Goal: Task Accomplishment & Management: Manage account settings

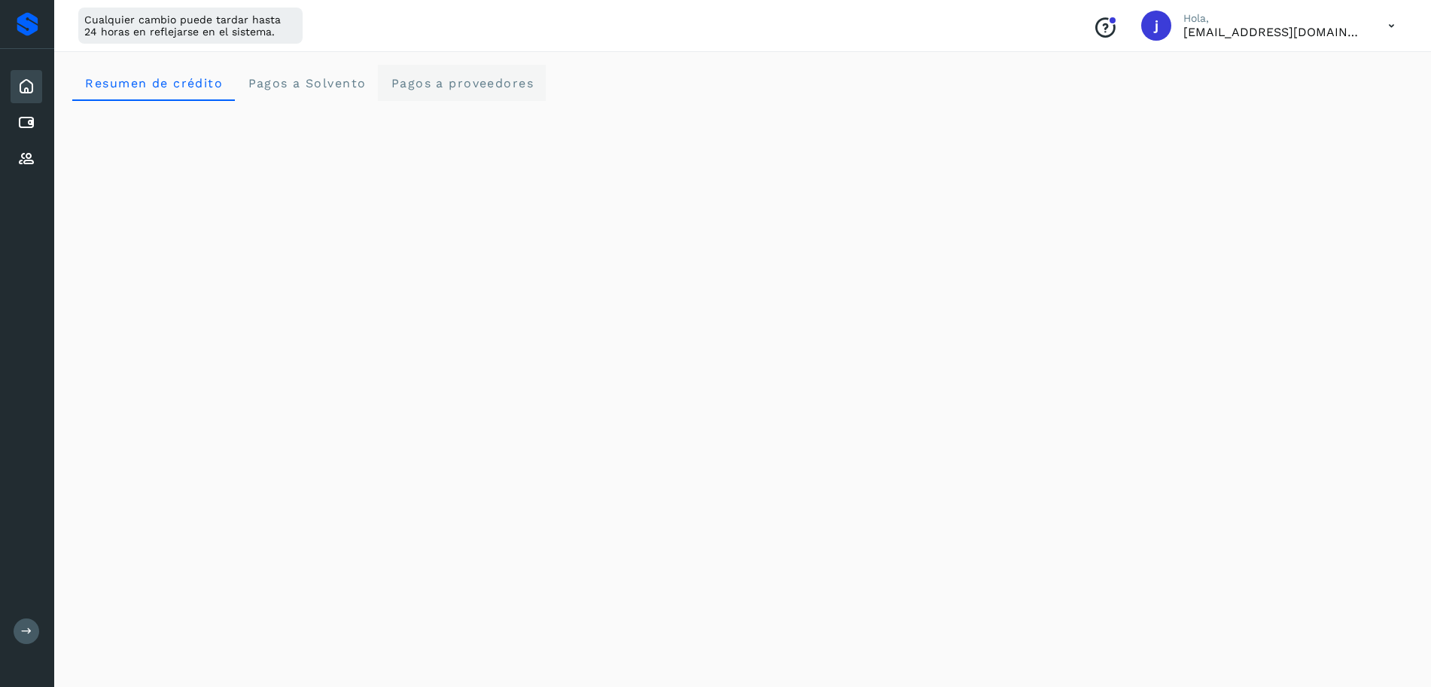
click at [506, 72] on proveedores "Pagos a proveedores" at bounding box center [462, 83] width 168 height 36
click at [1387, 29] on icon at bounding box center [1391, 26] width 31 height 31
click at [1279, 97] on div "Cerrar sesión" at bounding box center [1316, 97] width 179 height 29
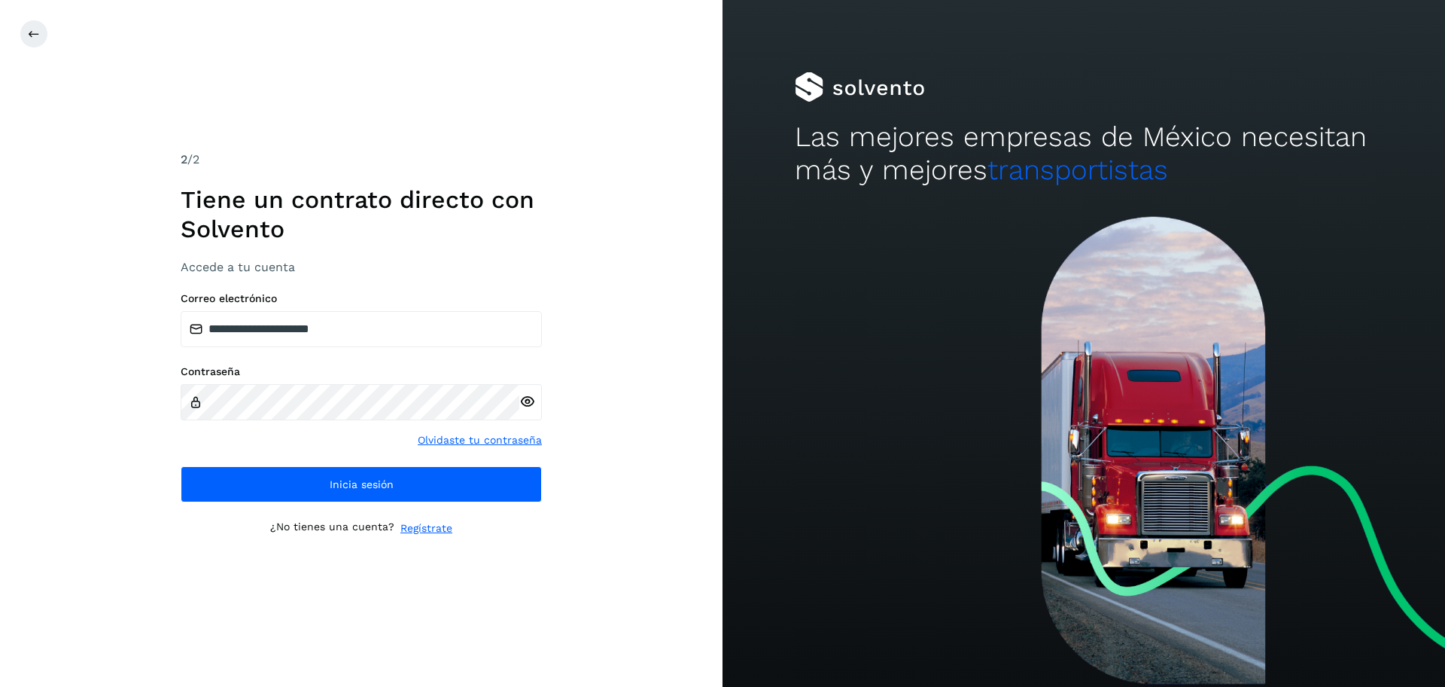
click at [433, 272] on h3 "Accede a tu cuenta" at bounding box center [361, 267] width 361 height 14
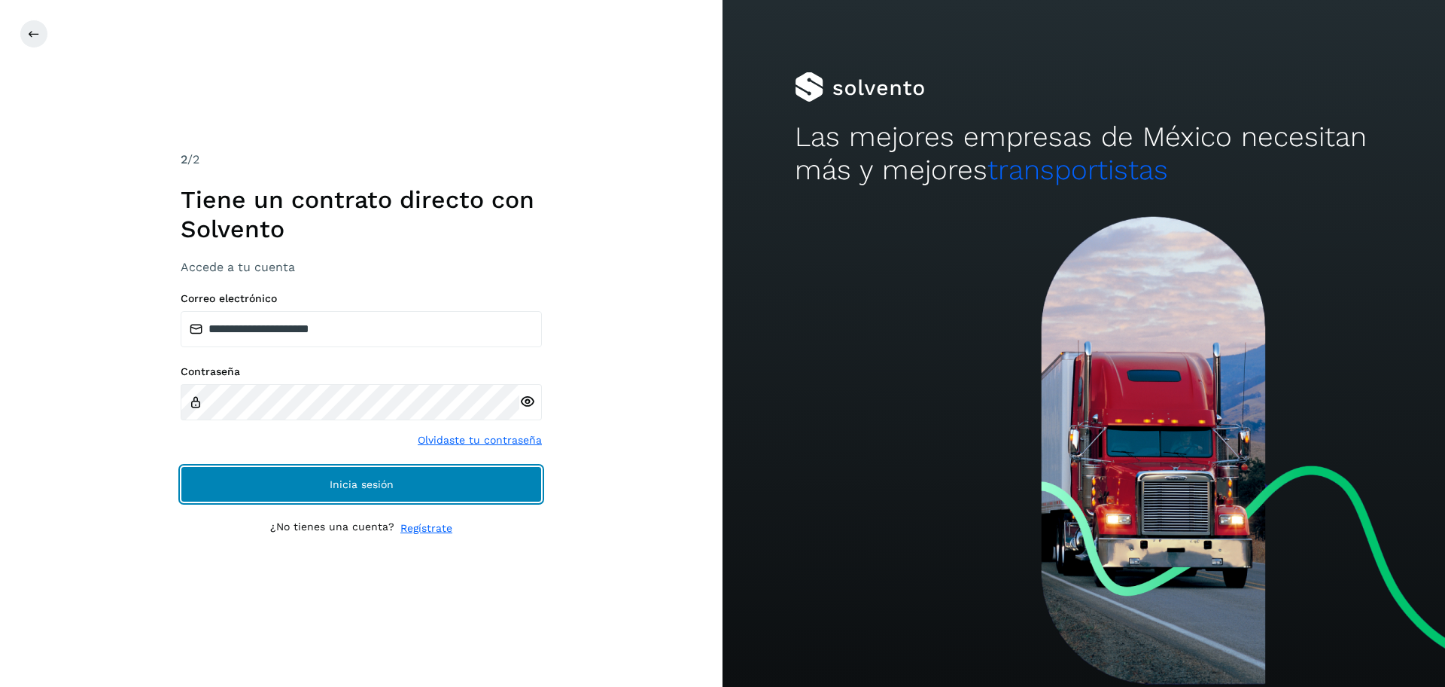
click at [316, 492] on button "Inicia sesión" at bounding box center [361, 484] width 361 height 36
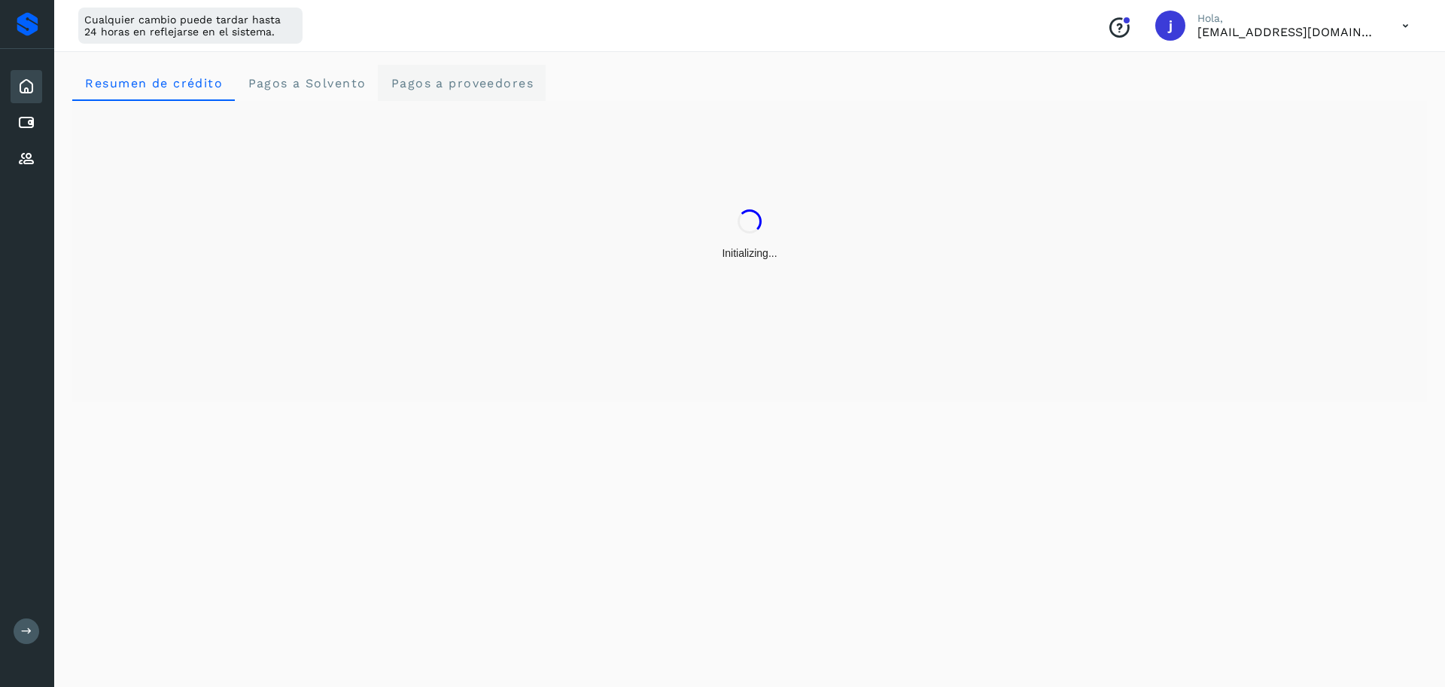
click at [481, 76] on span "Pagos a proveedores" at bounding box center [462, 83] width 144 height 14
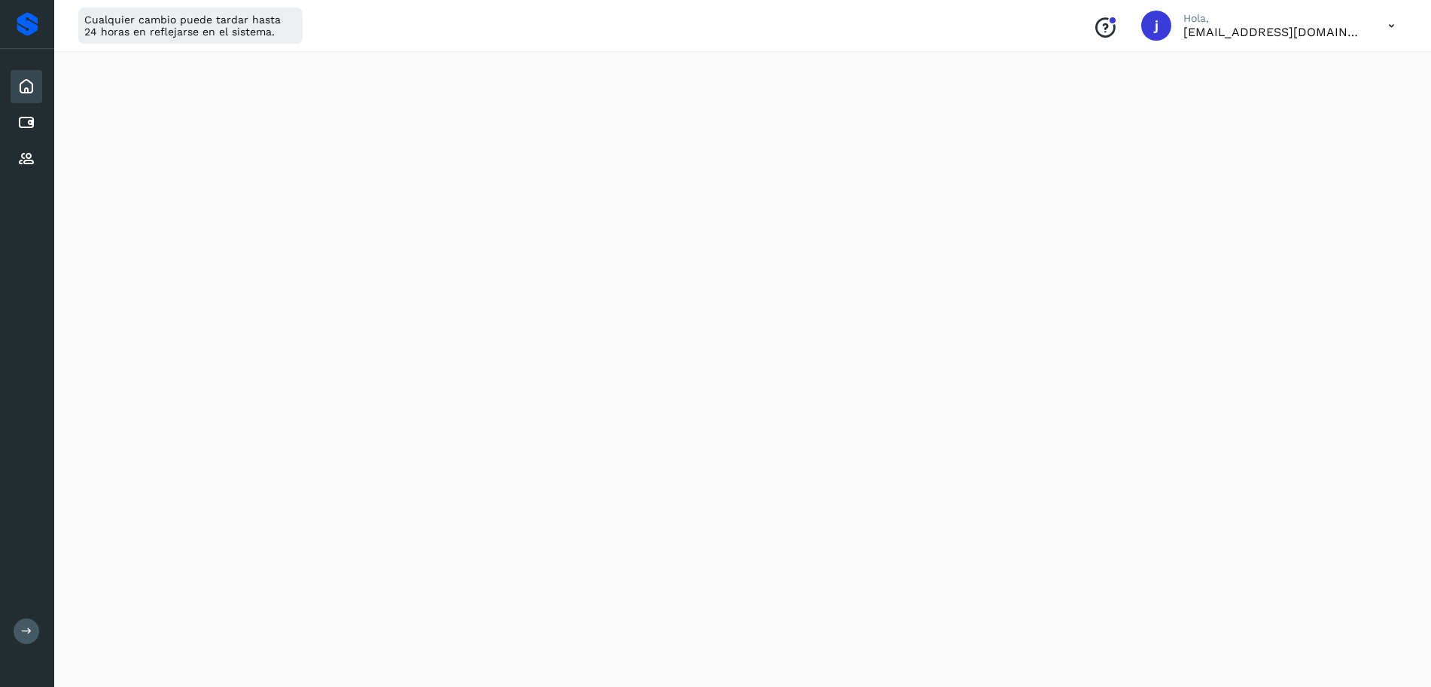
scroll to position [565, 0]
